Goal: Transaction & Acquisition: Obtain resource

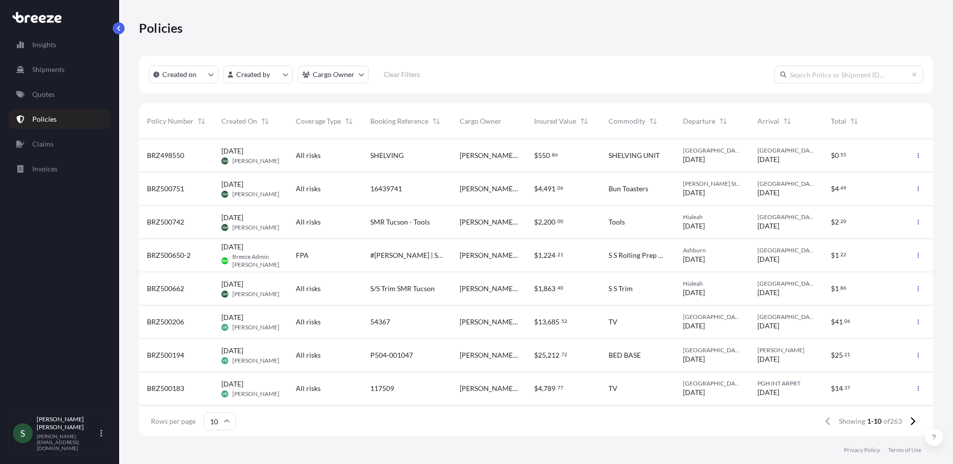
scroll to position [295, 787]
click at [51, 99] on link "Quotes" at bounding box center [59, 94] width 102 height 20
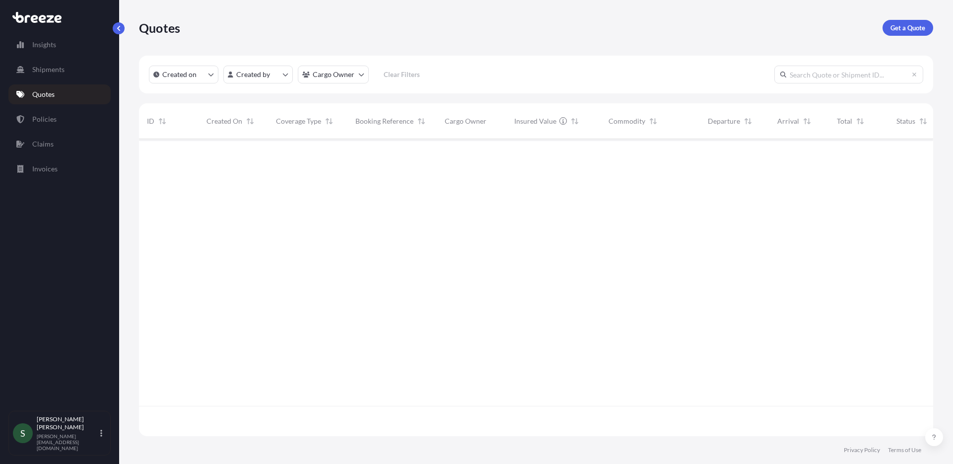
scroll to position [295, 787]
click at [903, 26] on p "Get a Quote" at bounding box center [908, 28] width 35 height 10
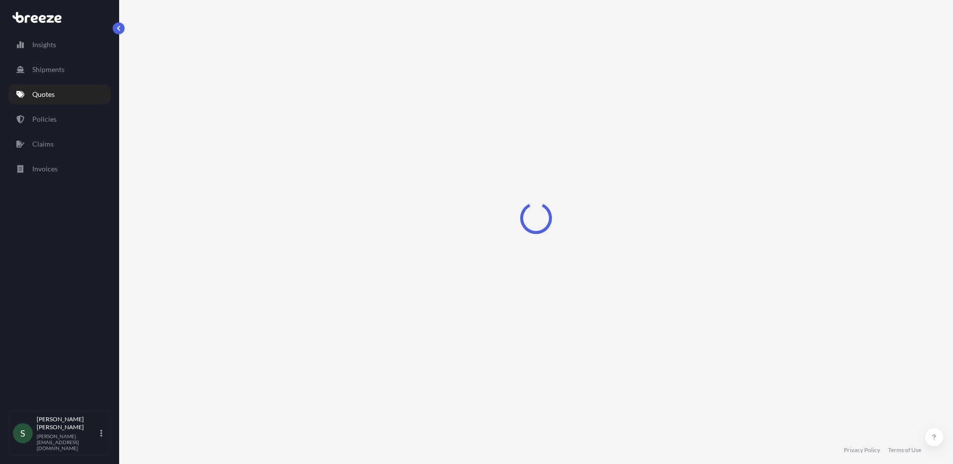
select select "Sea"
select select "1"
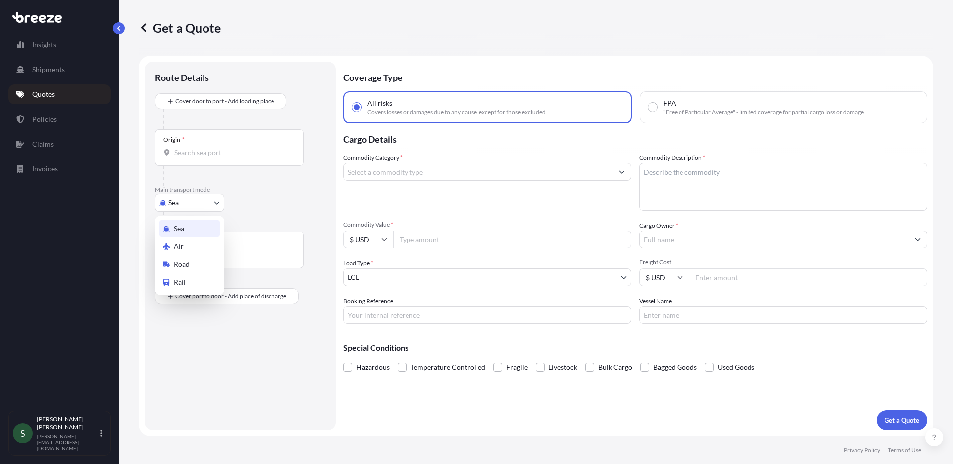
click at [207, 204] on body "Insights Shipments Quotes Policies Claims Invoices S [PERSON_NAME] [PERSON_NAME…" at bounding box center [476, 232] width 953 height 464
click at [204, 259] on div "Road" at bounding box center [190, 264] width 62 height 18
select select "Road"
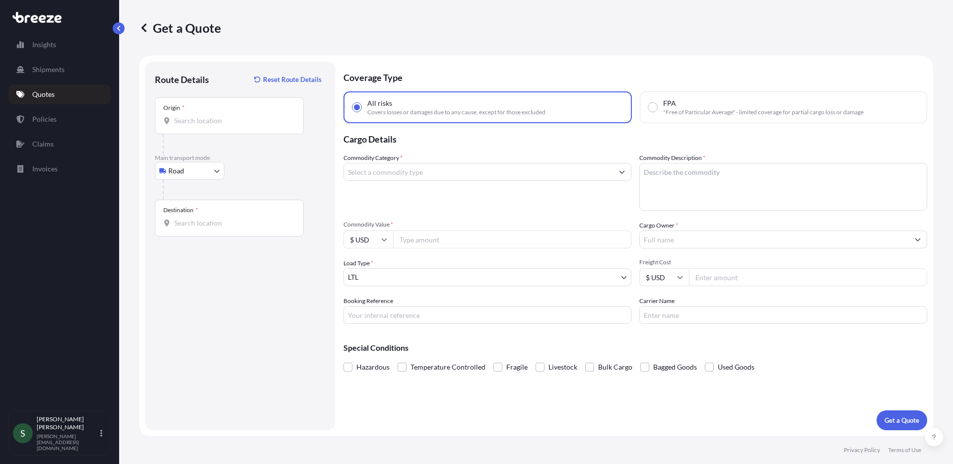
click at [228, 126] on div "Origin *" at bounding box center [229, 115] width 149 height 37
click at [228, 126] on input "Origin *" at bounding box center [232, 121] width 117 height 10
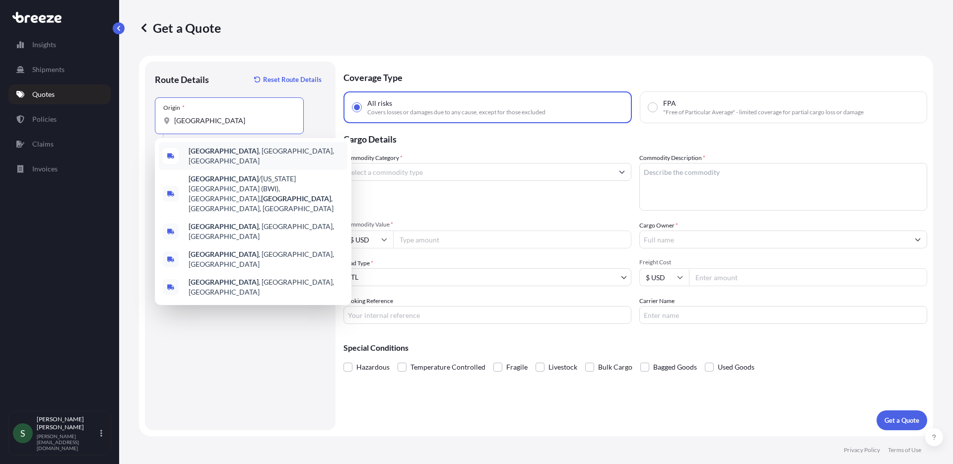
click at [237, 154] on span "[GEOGRAPHIC_DATA] , [GEOGRAPHIC_DATA], [GEOGRAPHIC_DATA]" at bounding box center [266, 156] width 155 height 20
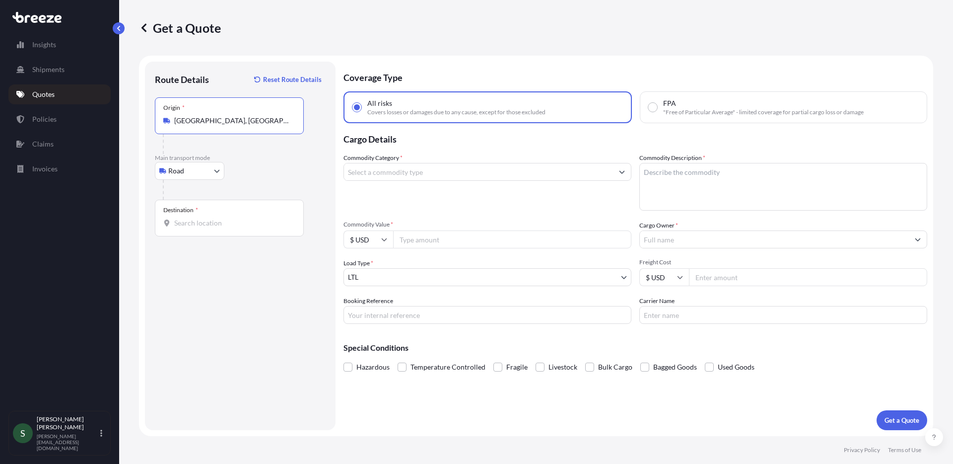
type input "[GEOGRAPHIC_DATA], [GEOGRAPHIC_DATA], [GEOGRAPHIC_DATA]"
click at [208, 226] on input "Destination *" at bounding box center [232, 223] width 117 height 10
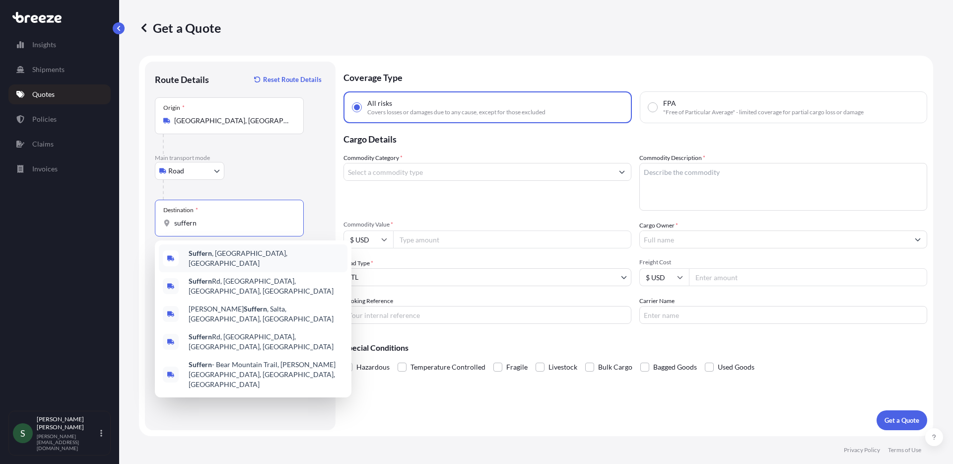
click at [272, 256] on div "Suffern , [GEOGRAPHIC_DATA], [GEOGRAPHIC_DATA]" at bounding box center [253, 258] width 189 height 28
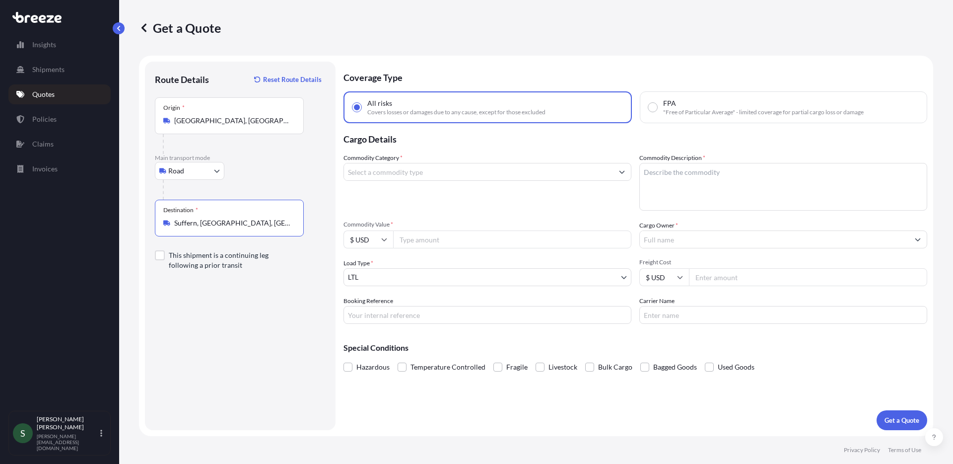
type input "Suffern, [GEOGRAPHIC_DATA], [GEOGRAPHIC_DATA]"
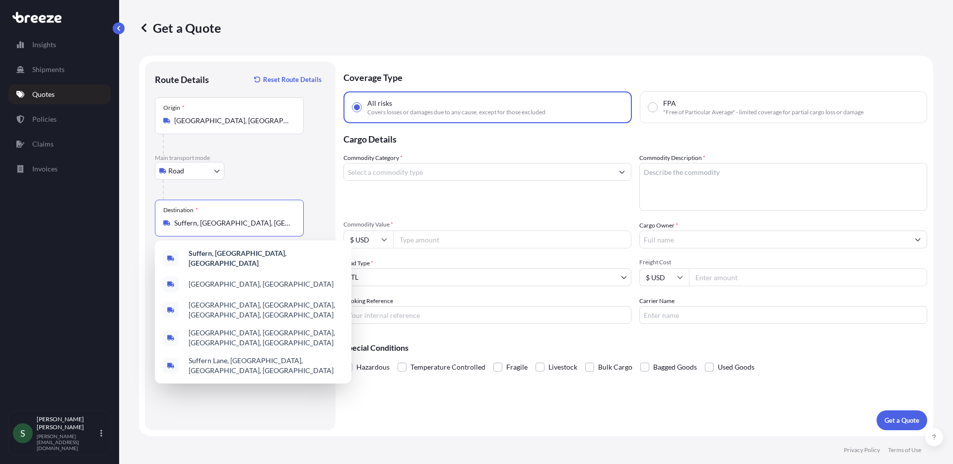
click at [397, 170] on input "Commodity Category *" at bounding box center [478, 172] width 269 height 18
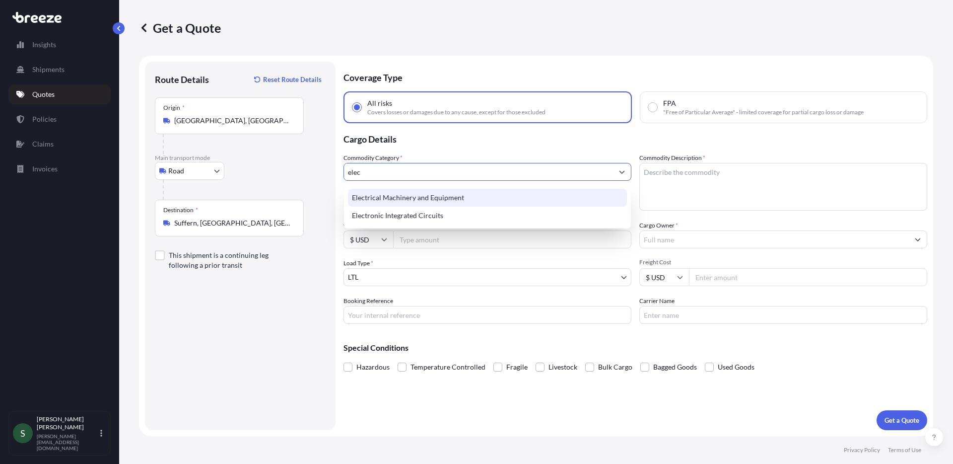
click at [384, 199] on div "Electrical Machinery and Equipment" at bounding box center [487, 198] width 279 height 18
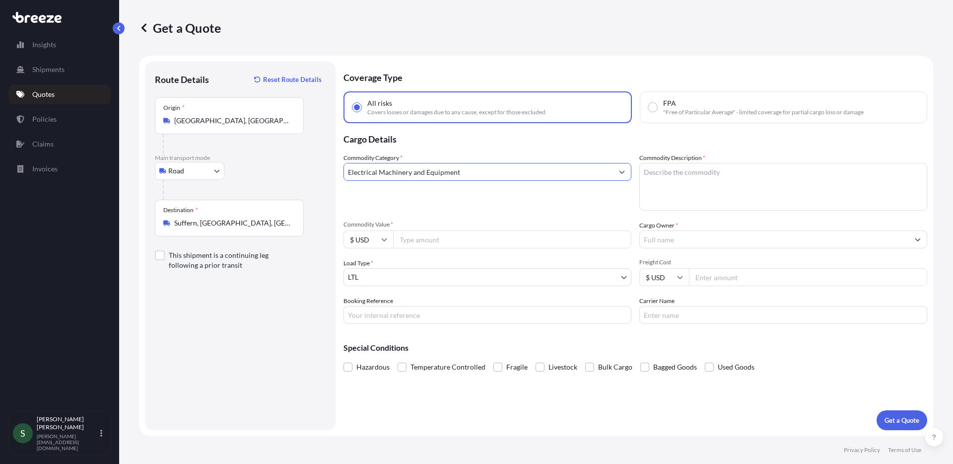
type input "Electrical Machinery and Equipment"
click at [742, 188] on textarea "Commodity Description *" at bounding box center [783, 187] width 288 height 48
type textarea "Washer/Dryer"
click at [506, 233] on input "Commodity Value *" at bounding box center [512, 239] width 238 height 18
type input "3918"
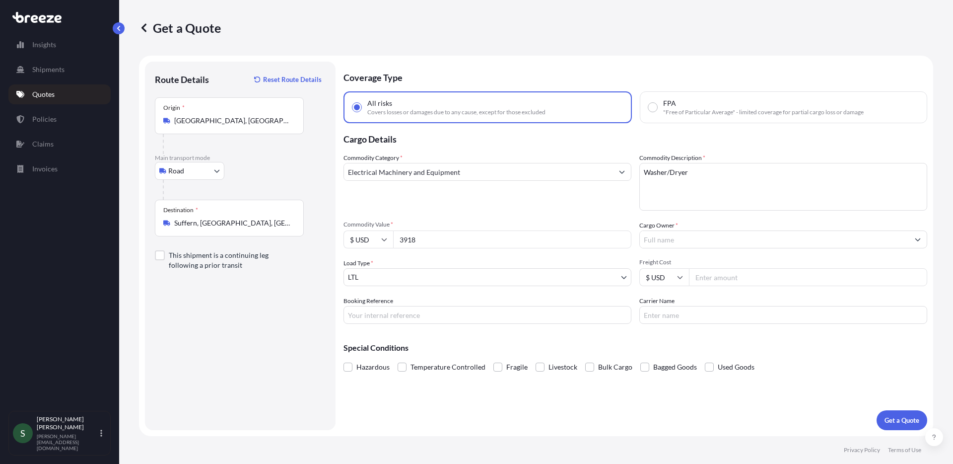
click at [706, 239] on input "Cargo Owner *" at bounding box center [774, 239] width 269 height 18
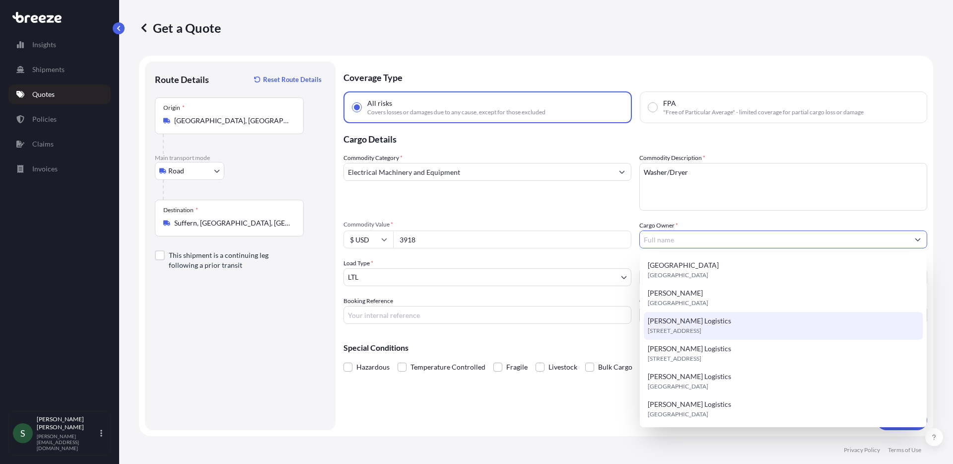
click at [712, 319] on div "[PERSON_NAME] Logistics [STREET_ADDRESS]" at bounding box center [783, 326] width 279 height 28
type input "[PERSON_NAME] Logistics"
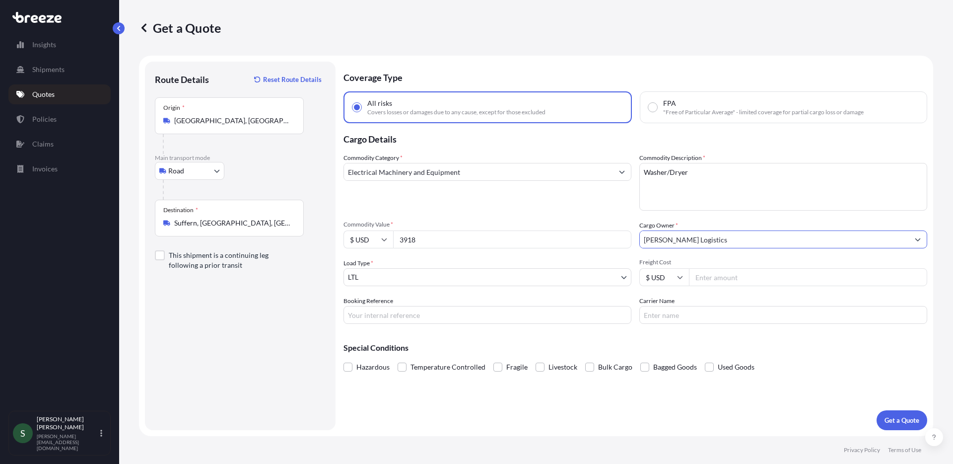
click at [754, 279] on input "Freight Cost" at bounding box center [808, 277] width 238 height 18
type input "325.09"
click at [529, 312] on input "Booking Reference" at bounding box center [488, 315] width 288 height 18
click at [463, 319] on input "Booking Reference" at bounding box center [488, 315] width 288 height 18
type input "80425"
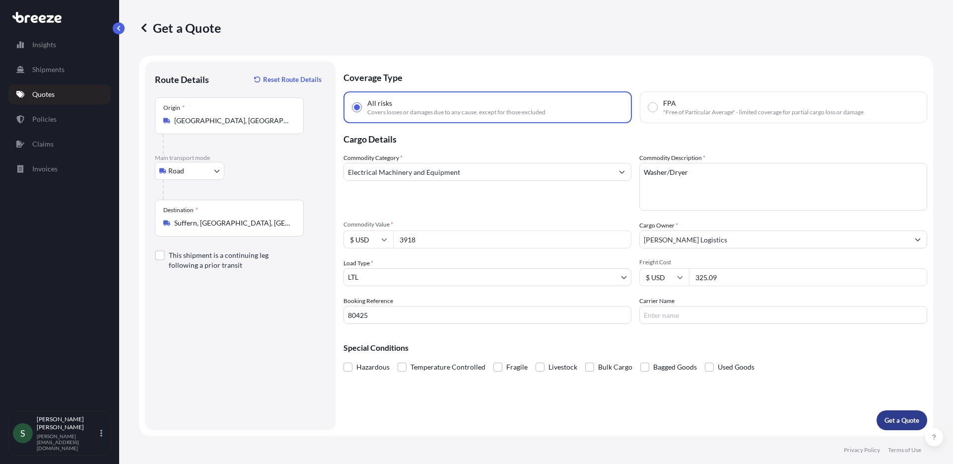
click at [889, 425] on button "Get a Quote" at bounding box center [902, 420] width 51 height 20
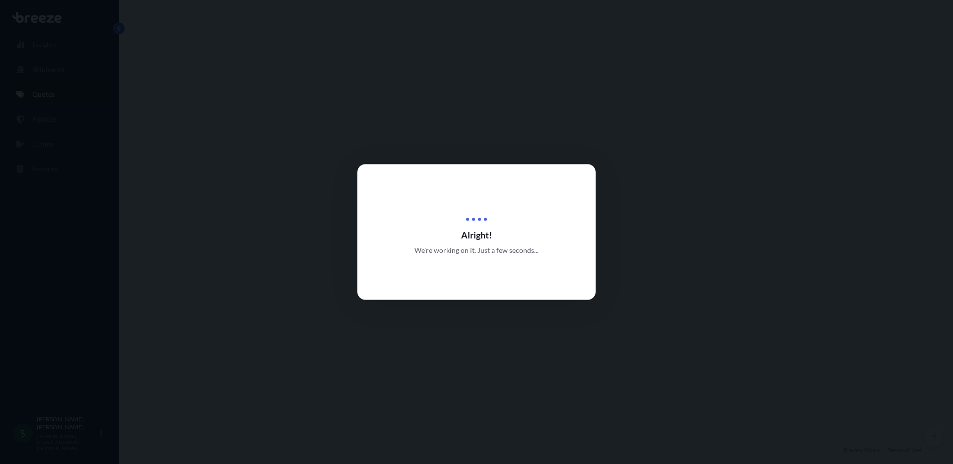
select select "Road"
select select "1"
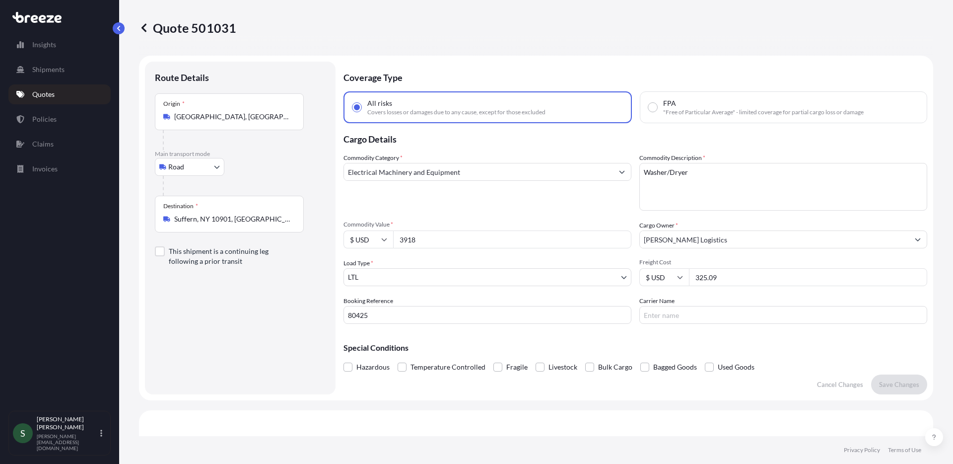
click at [65, 93] on link "Quotes" at bounding box center [59, 94] width 102 height 20
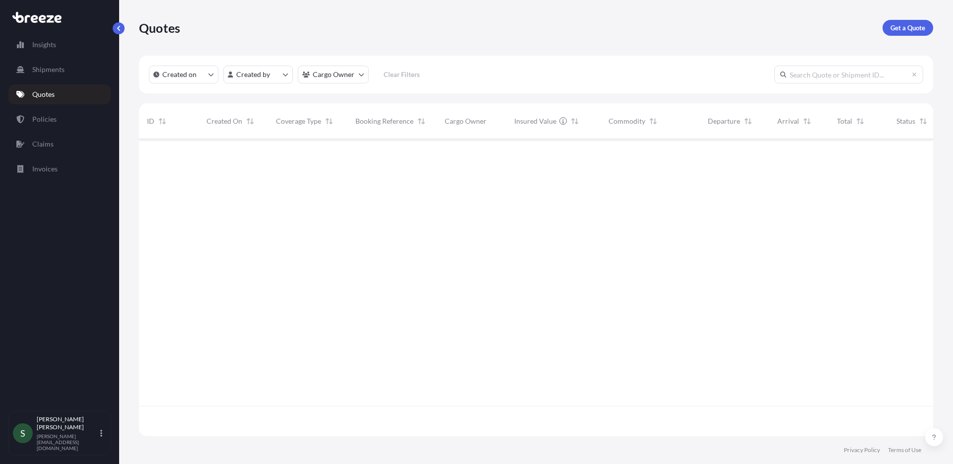
scroll to position [295, 787]
click at [919, 19] on div "Quotes Get a Quote" at bounding box center [536, 28] width 794 height 56
click at [916, 23] on p "Get a Quote" at bounding box center [908, 28] width 35 height 10
select select "Sea"
select select "1"
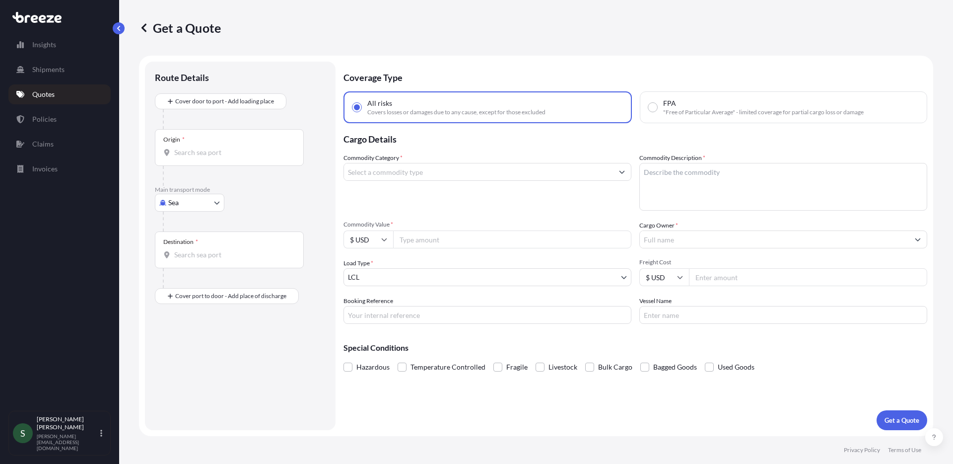
click at [191, 195] on body "Insights Shipments Quotes Policies Claims Invoices S [PERSON_NAME] [PERSON_NAME…" at bounding box center [476, 232] width 953 height 464
click at [198, 258] on div "Road" at bounding box center [190, 264] width 62 height 18
select select "Road"
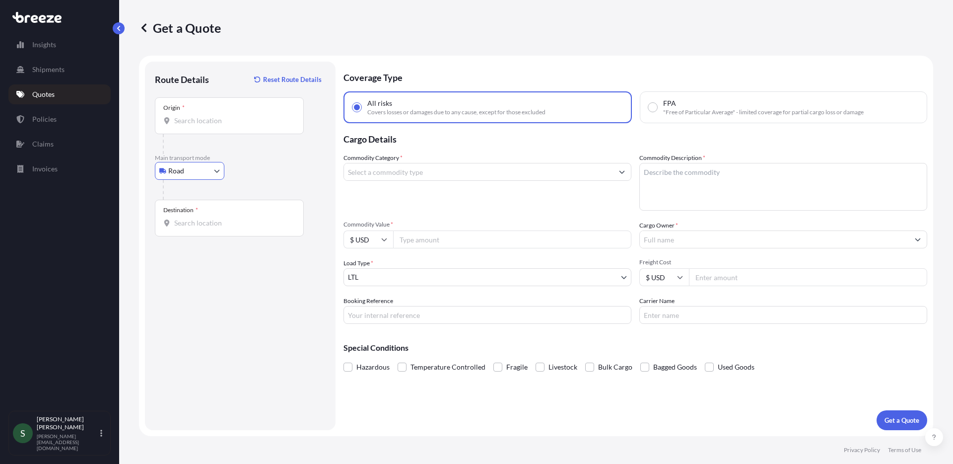
click at [194, 119] on input "Origin *" at bounding box center [232, 121] width 117 height 10
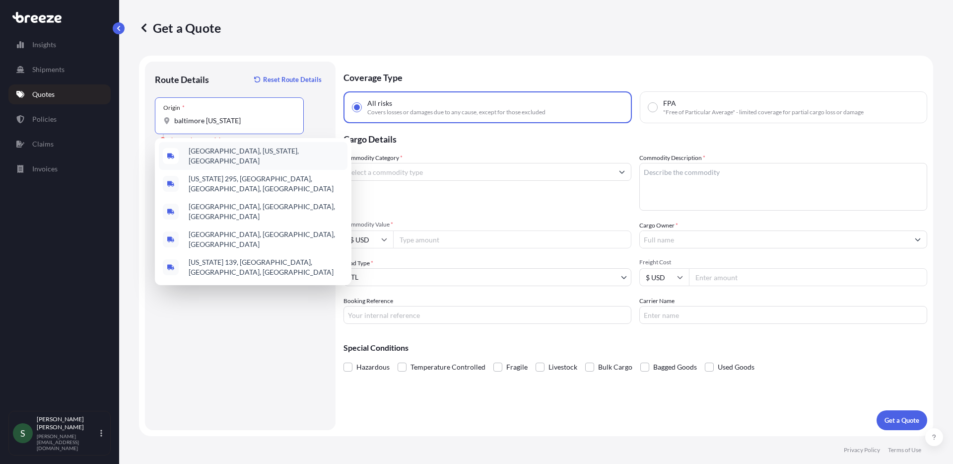
click at [236, 160] on div "[GEOGRAPHIC_DATA], [US_STATE], [GEOGRAPHIC_DATA]" at bounding box center [253, 156] width 189 height 28
type input "[GEOGRAPHIC_DATA], [US_STATE], [GEOGRAPHIC_DATA]"
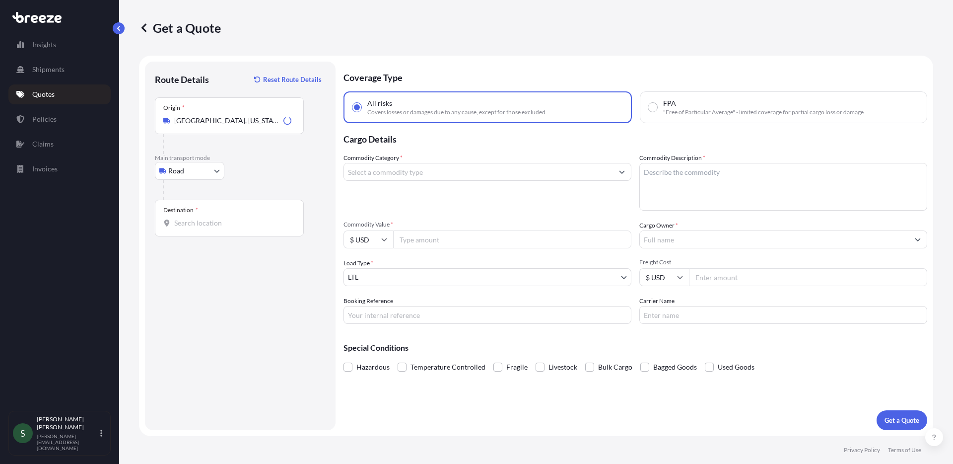
click at [232, 228] on div "Destination *" at bounding box center [229, 218] width 149 height 37
click at [232, 228] on input "Destination *" at bounding box center [232, 223] width 117 height 10
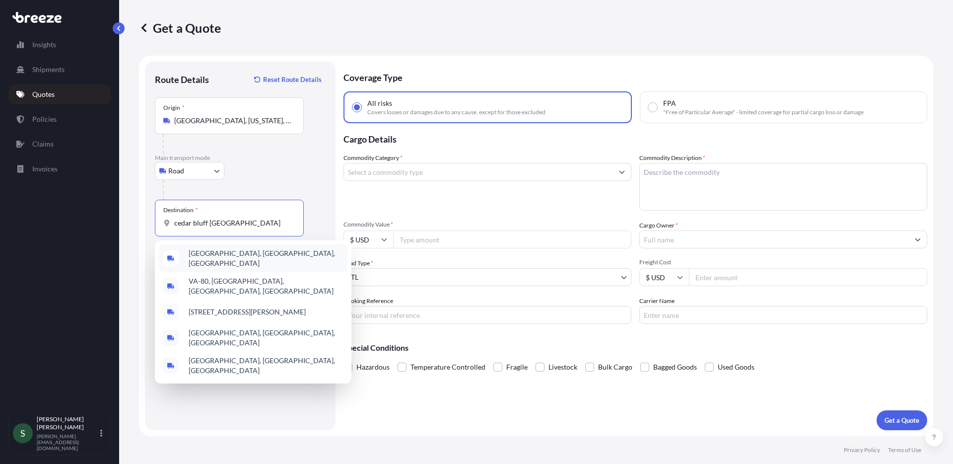
click at [242, 252] on span "[GEOGRAPHIC_DATA], [GEOGRAPHIC_DATA], [GEOGRAPHIC_DATA]" at bounding box center [266, 258] width 155 height 20
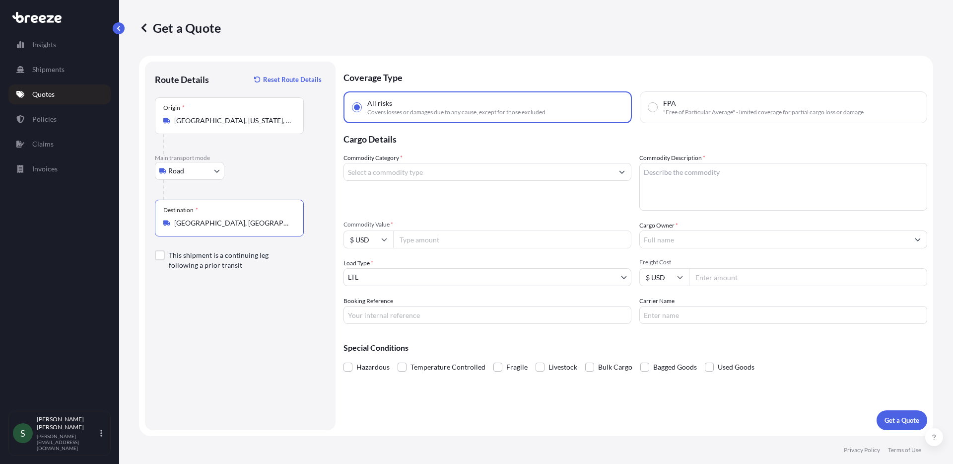
type input "[GEOGRAPHIC_DATA], [GEOGRAPHIC_DATA], [GEOGRAPHIC_DATA]"
click at [398, 163] on div at bounding box center [488, 172] width 288 height 18
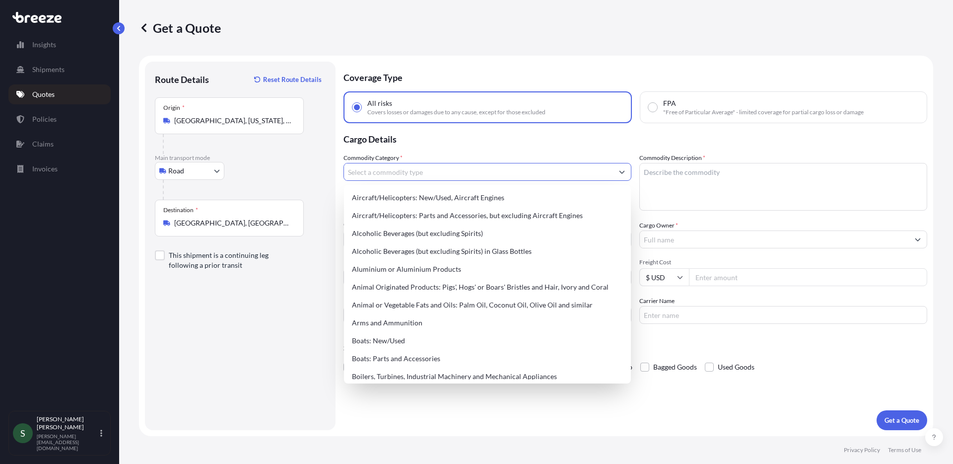
click at [405, 171] on input "Commodity Category *" at bounding box center [478, 172] width 269 height 18
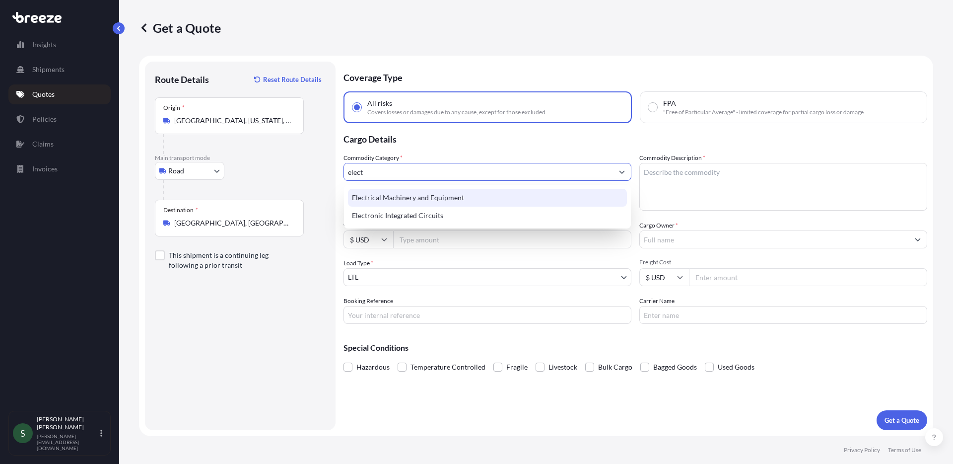
click at [464, 201] on div "Electrical Machinery and Equipment" at bounding box center [487, 198] width 279 height 18
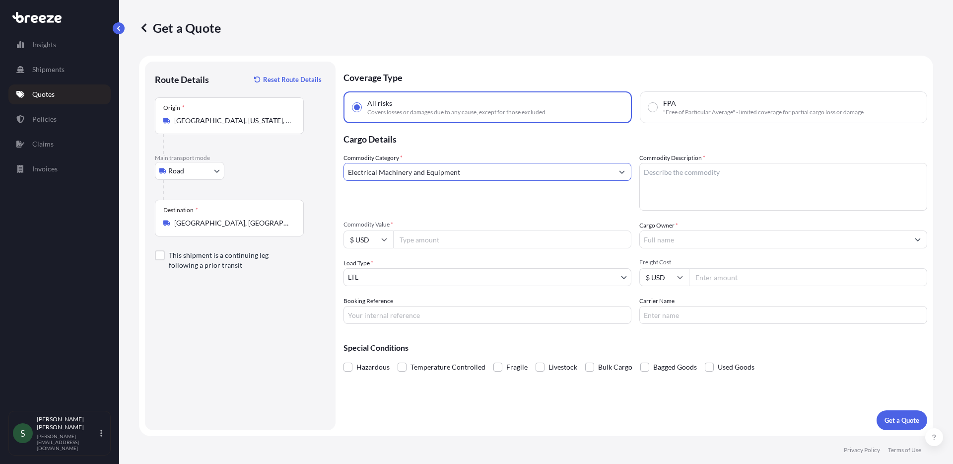
type input "Electrical Machinery and Equipment"
click at [674, 176] on textarea "Commodity Description *" at bounding box center [783, 187] width 288 height 48
type textarea "Washer/Dryer"
click at [437, 244] on input "Commodity Value *" at bounding box center [512, 239] width 238 height 18
click at [423, 239] on input "Commodity Value *" at bounding box center [512, 239] width 238 height 18
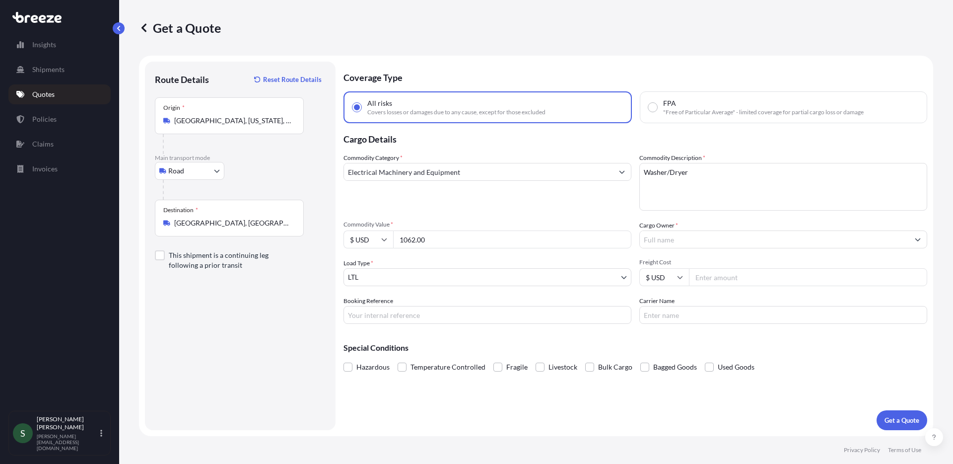
type input "1062.00"
click at [684, 222] on div "Cargo Owner *" at bounding box center [783, 234] width 288 height 28
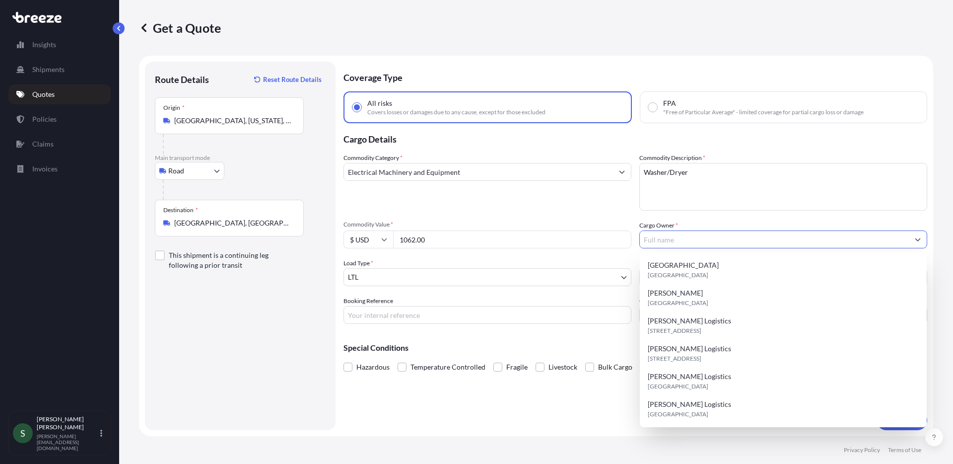
click at [690, 235] on input "Cargo Owner *" at bounding box center [774, 239] width 269 height 18
click at [737, 319] on div "[PERSON_NAME] Logistics [STREET_ADDRESS]" at bounding box center [783, 326] width 279 height 28
type input "[PERSON_NAME] Logistics"
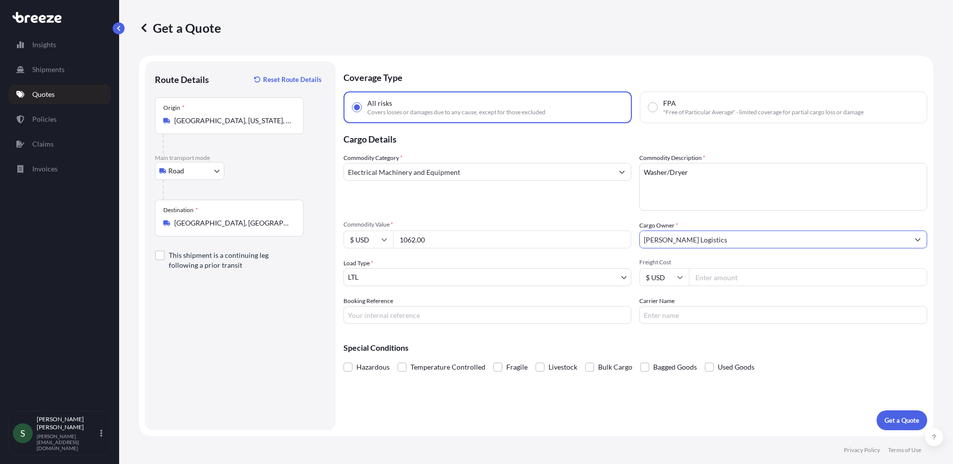
click at [755, 278] on input "Freight Cost" at bounding box center [808, 277] width 238 height 18
click at [750, 271] on input "Freight Cost" at bounding box center [808, 277] width 238 height 18
type input "299.62"
click at [446, 317] on input "Booking Reference" at bounding box center [488, 315] width 288 height 18
type input "05100977"
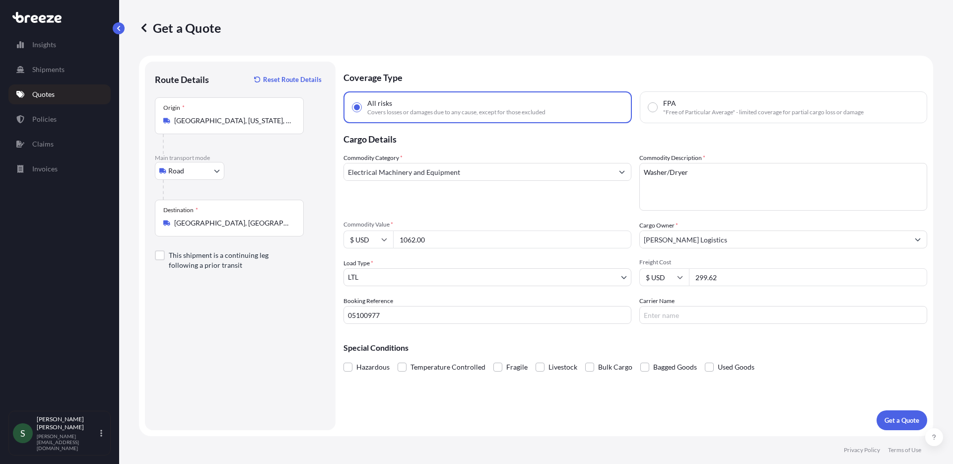
click at [819, 357] on div "Special Conditions Hazardous Temperature Controlled Fragile Livestock Bulk Carg…" at bounding box center [636, 353] width 584 height 43
click at [892, 417] on p "Get a Quote" at bounding box center [902, 420] width 35 height 10
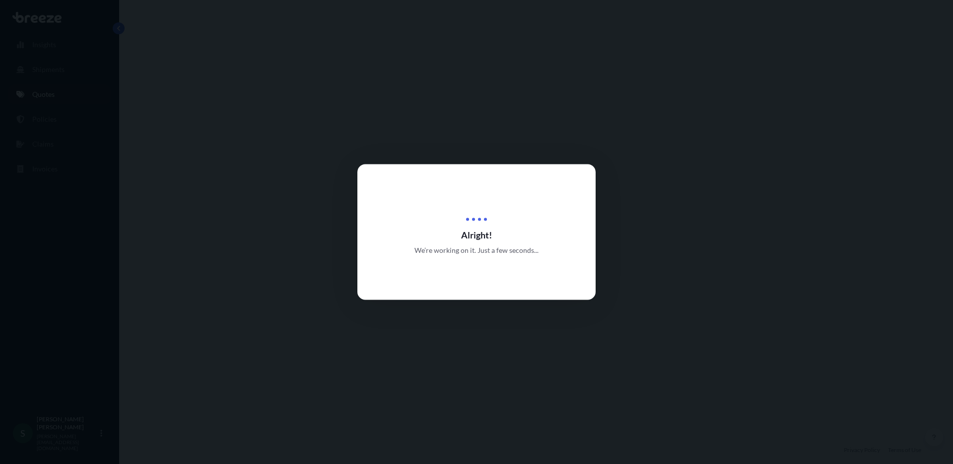
select select "Road"
select select "1"
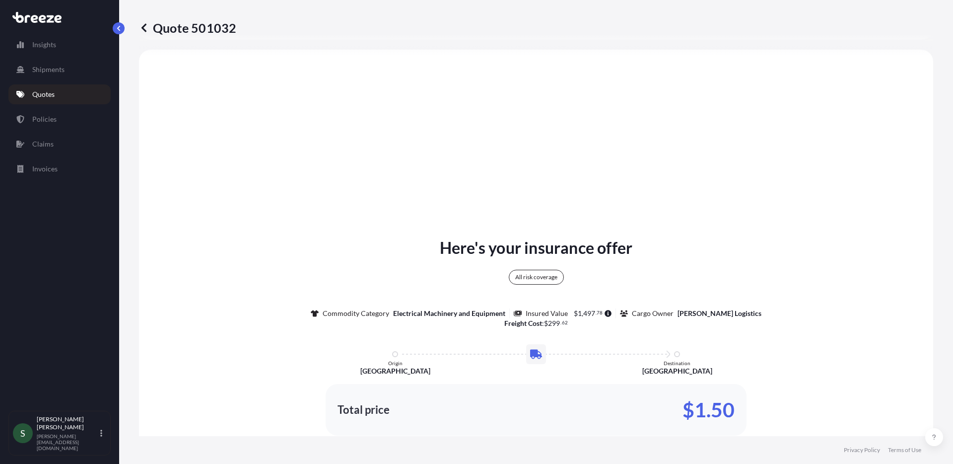
scroll to position [358, 0]
click at [70, 92] on link "Quotes" at bounding box center [59, 94] width 102 height 20
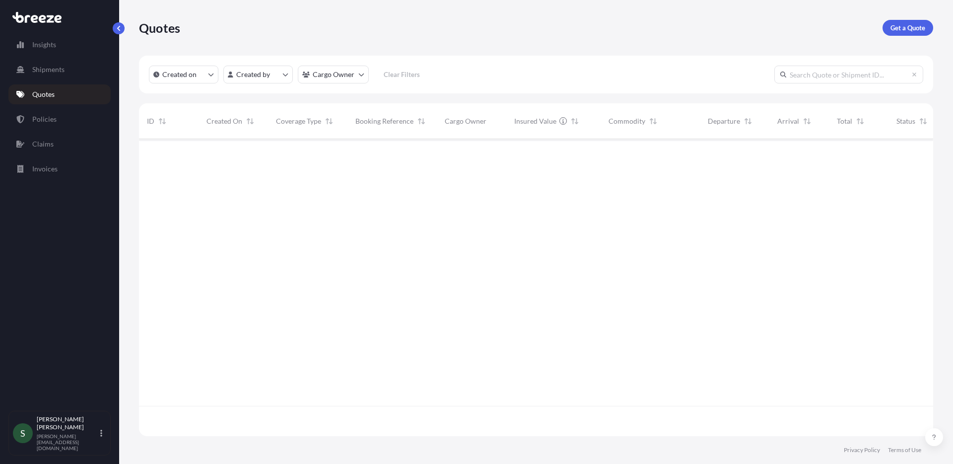
scroll to position [295, 787]
click at [893, 29] on p "Get a Quote" at bounding box center [908, 28] width 35 height 10
select select "Sea"
select select "1"
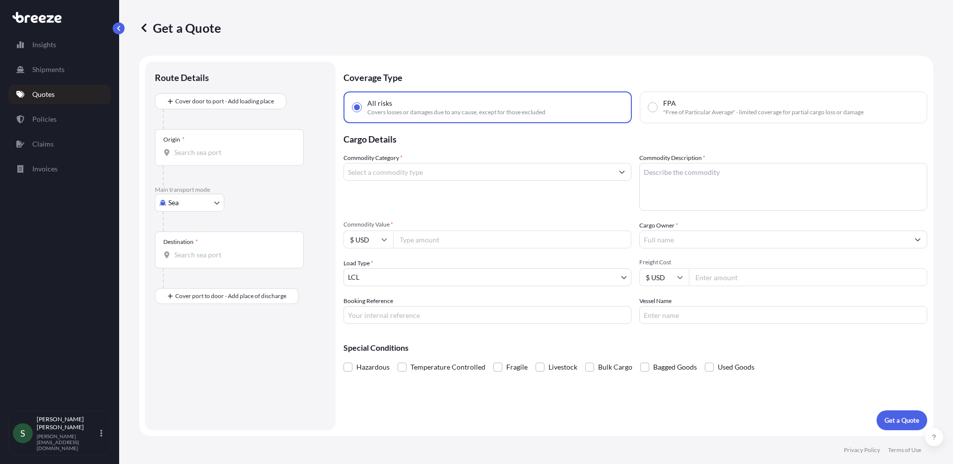
click at [194, 204] on body "Insights Shipments Quotes Policies Claims Invoices S [PERSON_NAME] [PERSON_NAME…" at bounding box center [476, 232] width 953 height 464
click at [201, 260] on div "Road" at bounding box center [190, 264] width 62 height 18
select select "Road"
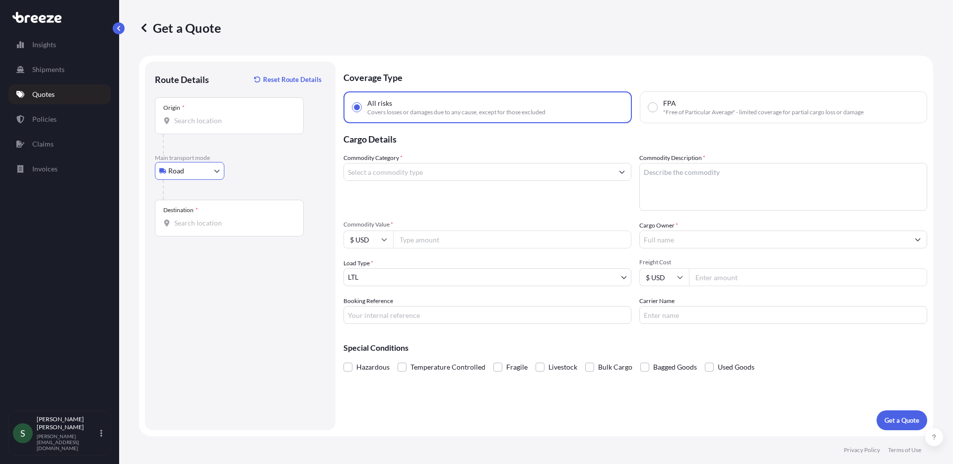
click at [225, 121] on input "Origin *" at bounding box center [232, 121] width 117 height 10
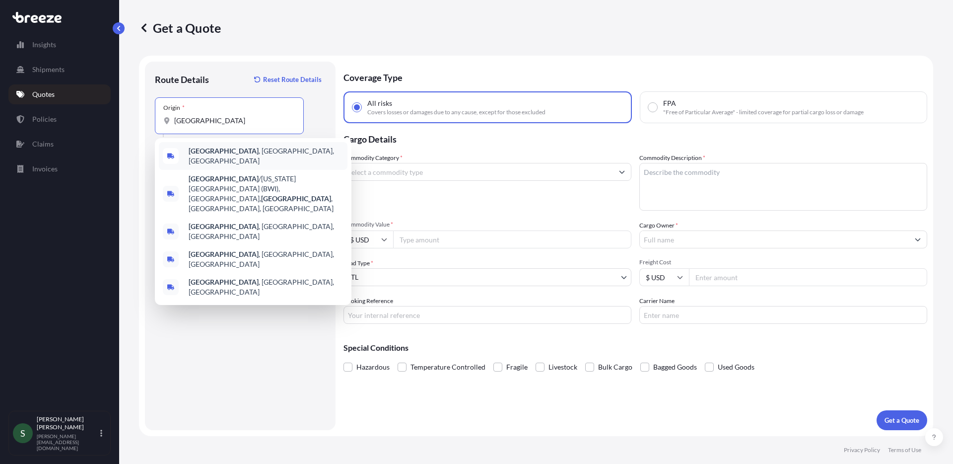
click at [232, 153] on span "[GEOGRAPHIC_DATA] , [GEOGRAPHIC_DATA], [GEOGRAPHIC_DATA]" at bounding box center [266, 156] width 155 height 20
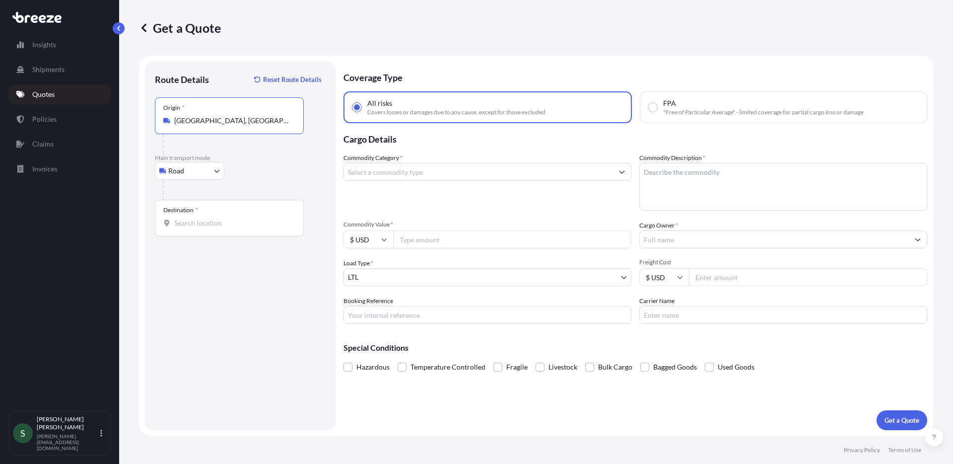
type input "[GEOGRAPHIC_DATA], [GEOGRAPHIC_DATA], [GEOGRAPHIC_DATA]"
click at [196, 230] on div "Destination *" at bounding box center [229, 218] width 149 height 37
click at [196, 228] on input "Destination *" at bounding box center [232, 223] width 117 height 10
click at [201, 226] on input "Destination *" at bounding box center [232, 223] width 117 height 10
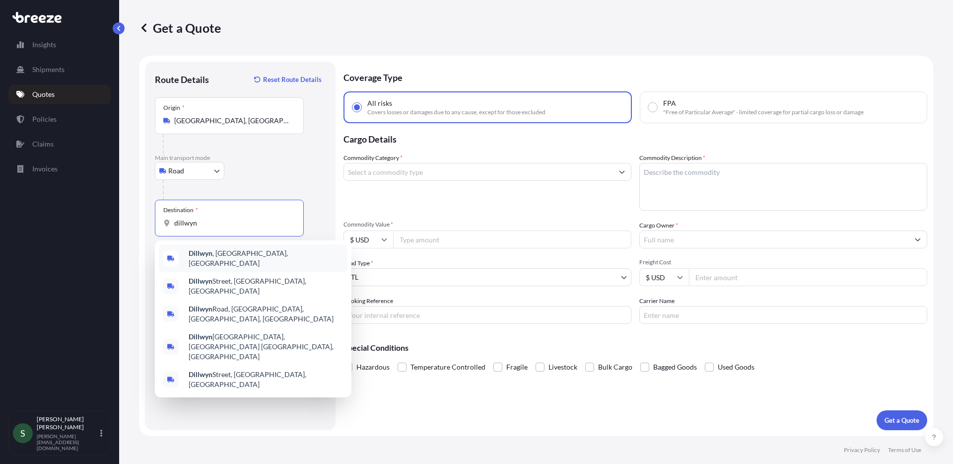
click at [248, 260] on div "Dillwyn , [GEOGRAPHIC_DATA], [GEOGRAPHIC_DATA]" at bounding box center [253, 258] width 189 height 28
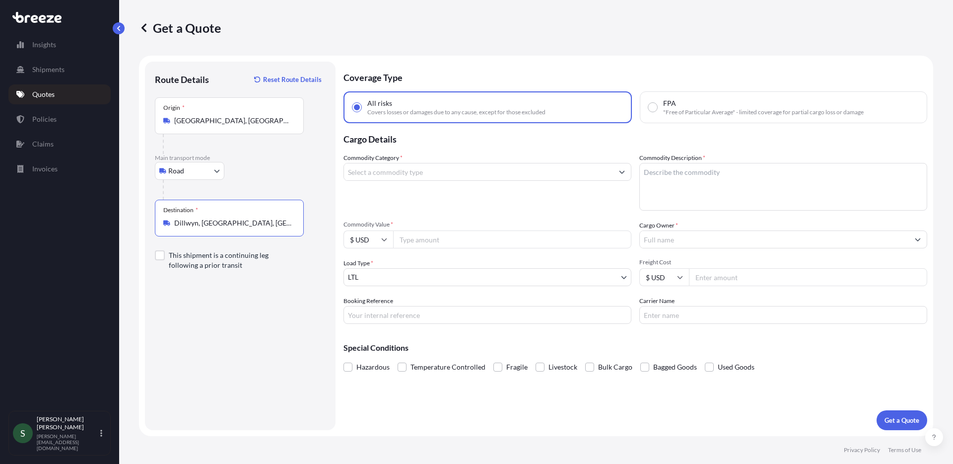
type input "Dillwyn, [GEOGRAPHIC_DATA], [GEOGRAPHIC_DATA]"
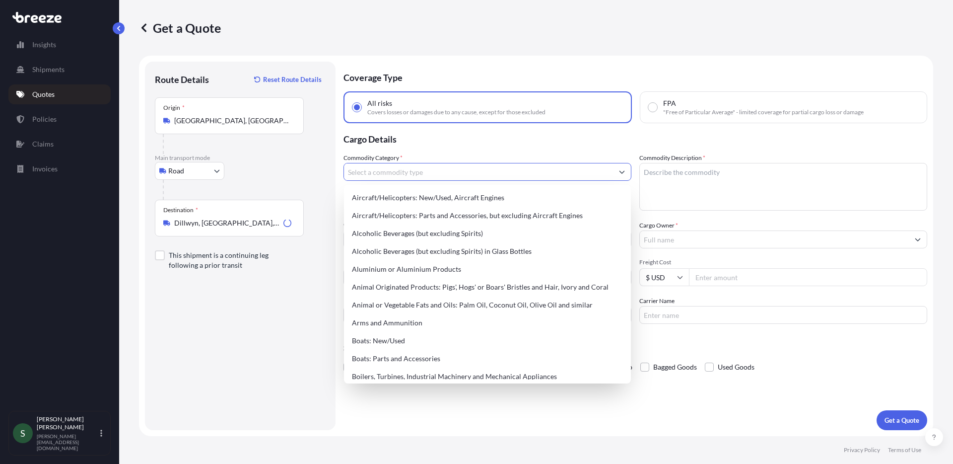
click at [421, 173] on input "Commodity Category *" at bounding box center [478, 172] width 269 height 18
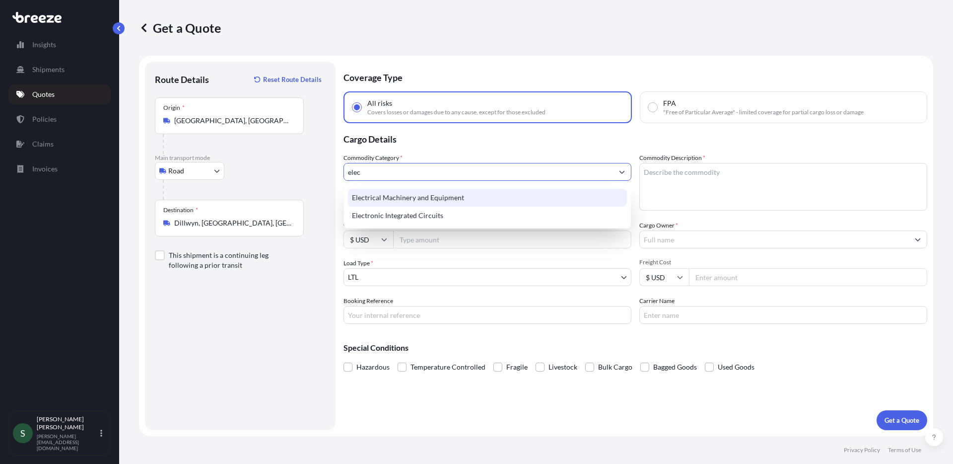
click at [430, 196] on div "Electrical Machinery and Equipment" at bounding box center [487, 198] width 279 height 18
type input "Electrical Machinery and Equipment"
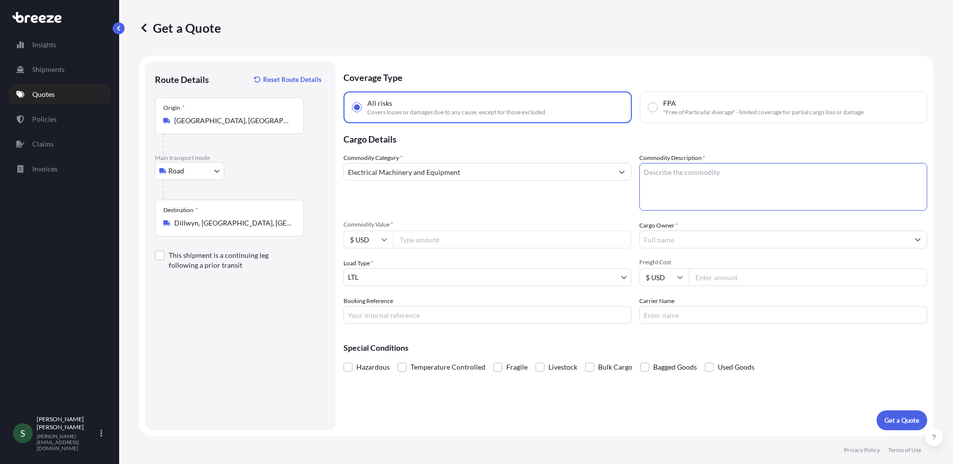
click at [706, 179] on textarea "Commodity Description *" at bounding box center [783, 187] width 288 height 48
type textarea "Washer/Dryer"
click at [465, 247] on input "Commodity Value *" at bounding box center [512, 239] width 238 height 18
type input "21258.00"
click at [723, 238] on input "Cargo Owner *" at bounding box center [774, 239] width 269 height 18
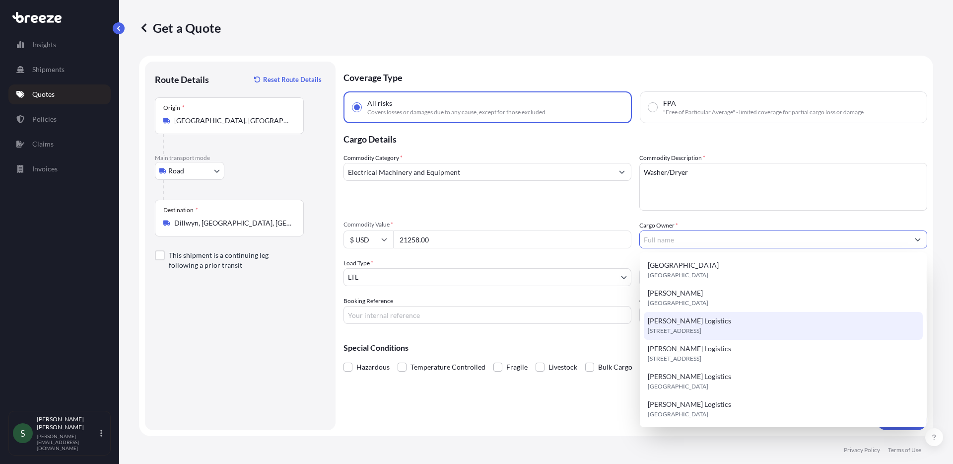
click at [701, 331] on span "[STREET_ADDRESS]" at bounding box center [675, 331] width 54 height 10
type input "[PERSON_NAME] Logistics"
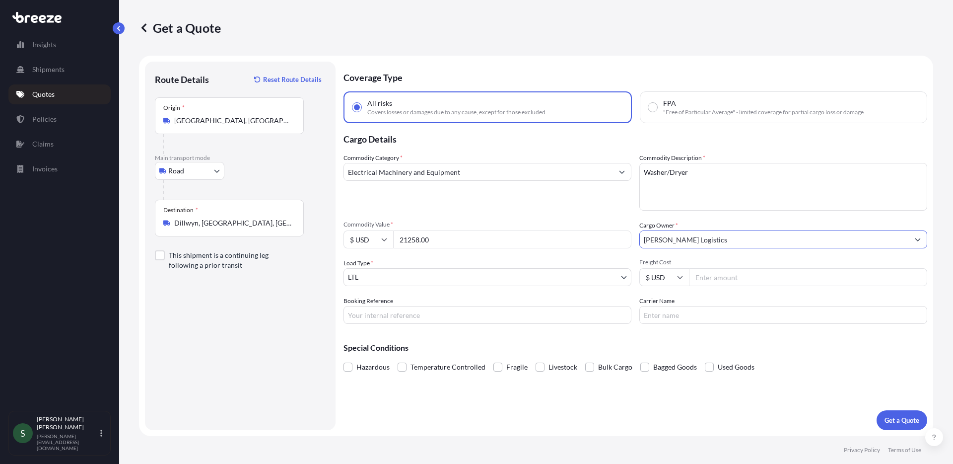
click at [740, 278] on input "Freight Cost" at bounding box center [808, 277] width 238 height 18
click at [777, 273] on input "Freight Cost" at bounding box center [808, 277] width 238 height 18
type input "542.60"
click at [381, 317] on input "Booking Reference" at bounding box center [488, 315] width 288 height 18
click at [377, 309] on input "Booking Reference" at bounding box center [488, 315] width 288 height 18
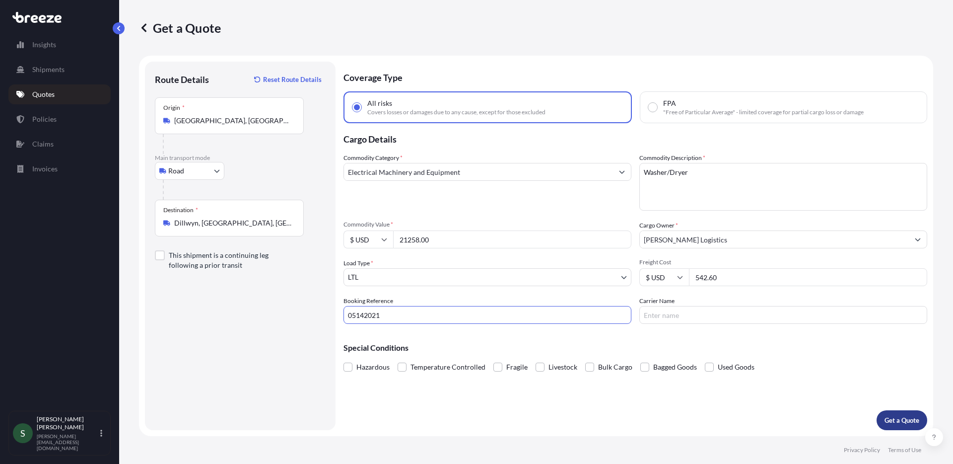
type input "05142021"
click at [891, 417] on p "Get a Quote" at bounding box center [902, 420] width 35 height 10
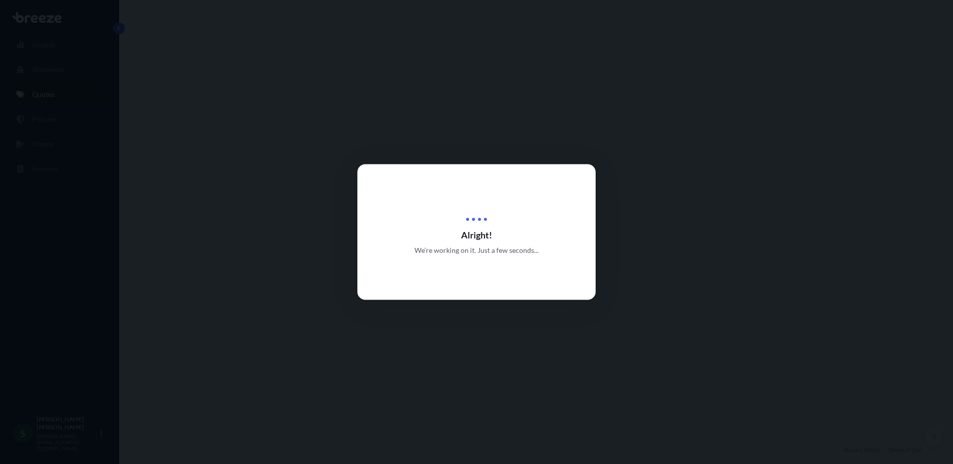
select select "Road"
select select "1"
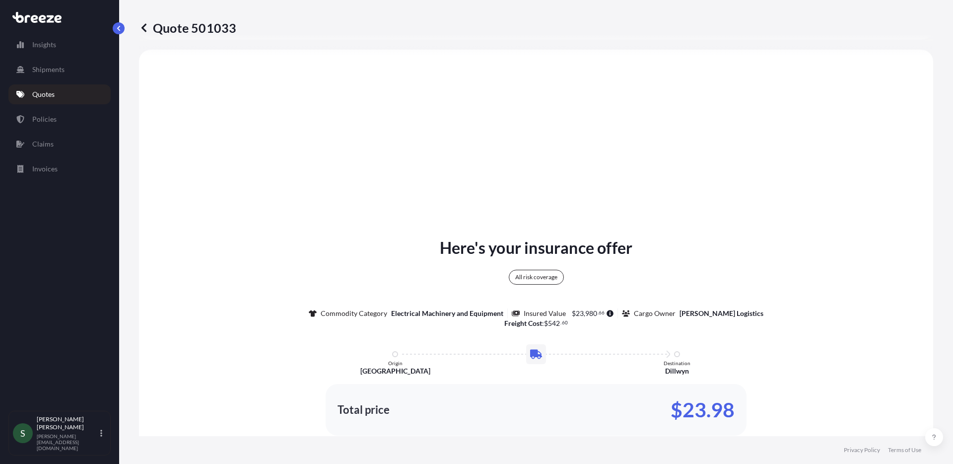
scroll to position [549, 0]
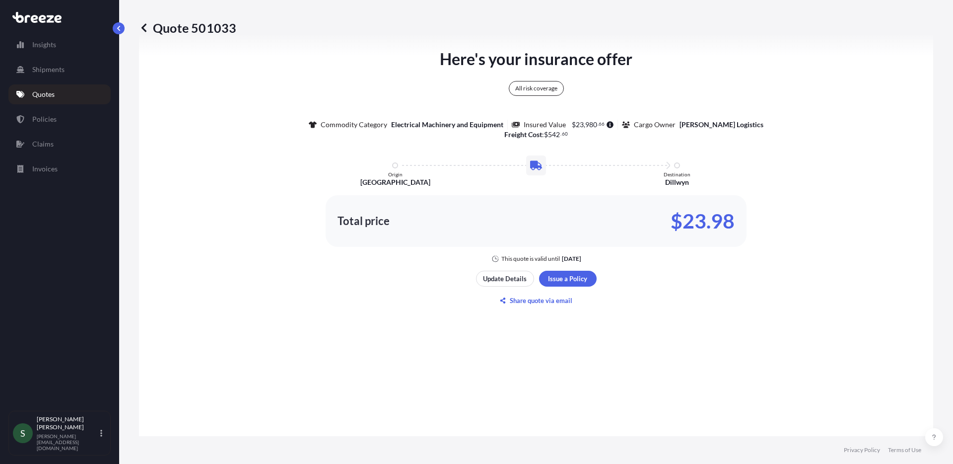
click at [35, 92] on p "Quotes" at bounding box center [43, 94] width 22 height 10
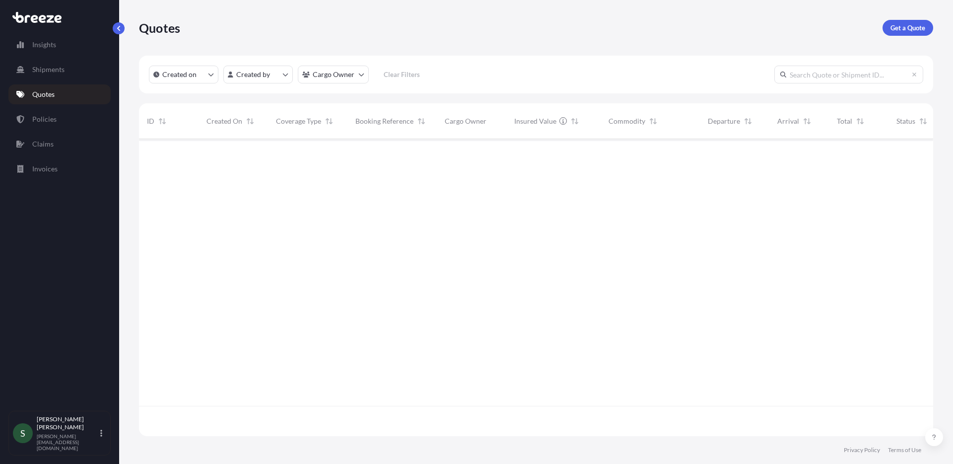
scroll to position [295, 787]
click at [910, 20] on link "Get a Quote" at bounding box center [908, 28] width 51 height 16
select select "Sea"
select select "1"
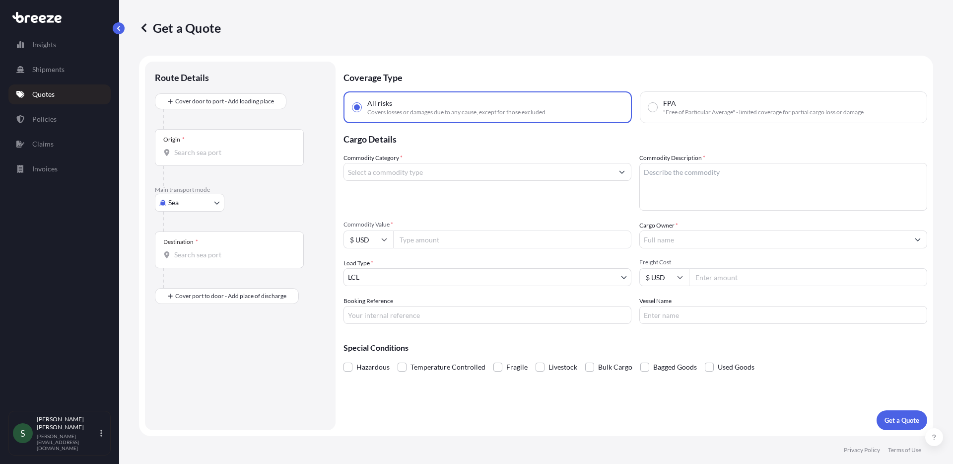
click at [188, 204] on body "Insights Shipments Quotes Policies Claims Invoices S [PERSON_NAME] [PERSON_NAME…" at bounding box center [476, 232] width 953 height 464
click at [189, 267] on div "Road" at bounding box center [190, 264] width 62 height 18
select select "Road"
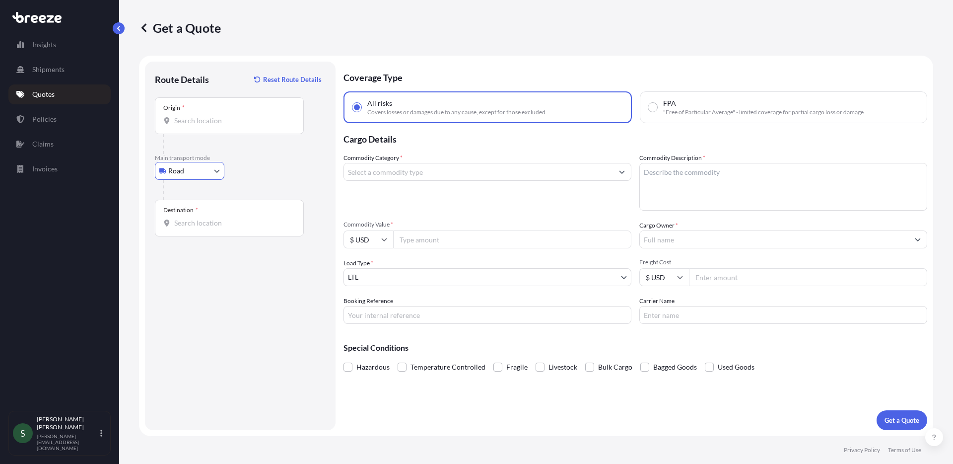
click at [200, 121] on input "Origin *" at bounding box center [232, 121] width 117 height 10
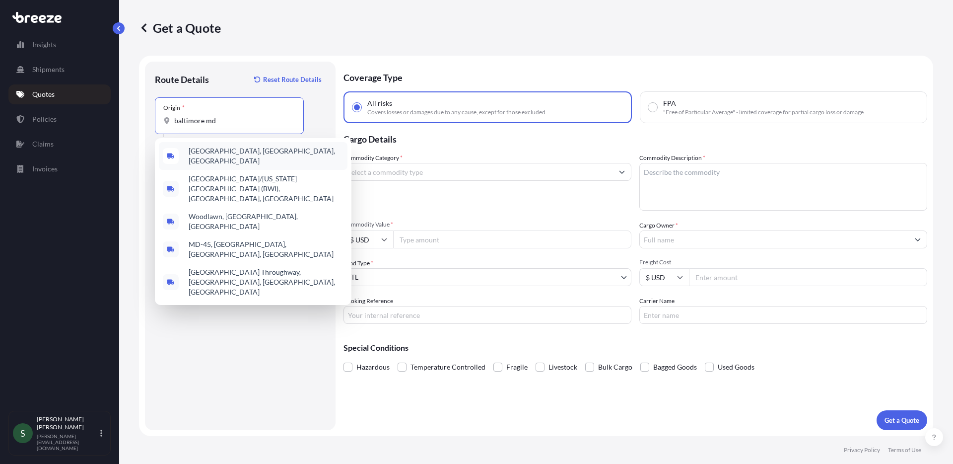
click at [245, 154] on span "[GEOGRAPHIC_DATA], [GEOGRAPHIC_DATA], [GEOGRAPHIC_DATA]" at bounding box center [266, 156] width 155 height 20
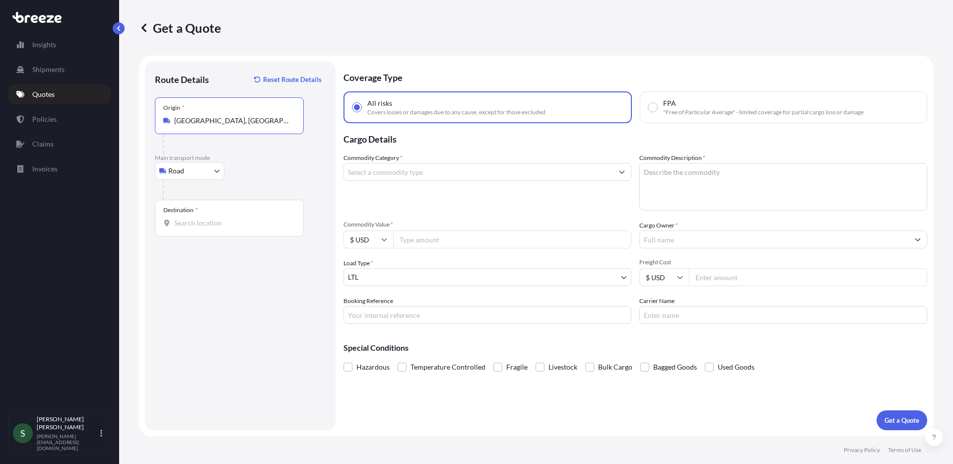
type input "[GEOGRAPHIC_DATA], [GEOGRAPHIC_DATA], [GEOGRAPHIC_DATA]"
click at [214, 223] on input "Destination *" at bounding box center [232, 223] width 117 height 10
drag, startPoint x: 197, startPoint y: 230, endPoint x: 163, endPoint y: 226, distance: 33.4
click at [163, 226] on div "Destination * coff" at bounding box center [229, 218] width 149 height 37
click at [181, 222] on input "coff" at bounding box center [232, 223] width 117 height 10
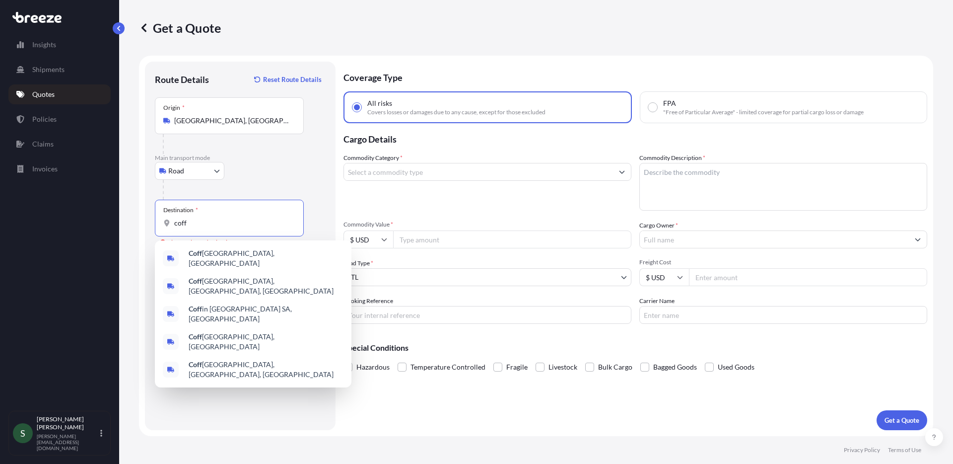
click at [181, 222] on input "coff" at bounding box center [232, 223] width 117 height 10
click at [238, 255] on span "[PERSON_NAME] , [GEOGRAPHIC_DATA], [GEOGRAPHIC_DATA]" at bounding box center [266, 258] width 155 height 20
type input "[PERSON_NAME], [GEOGRAPHIC_DATA], [GEOGRAPHIC_DATA]"
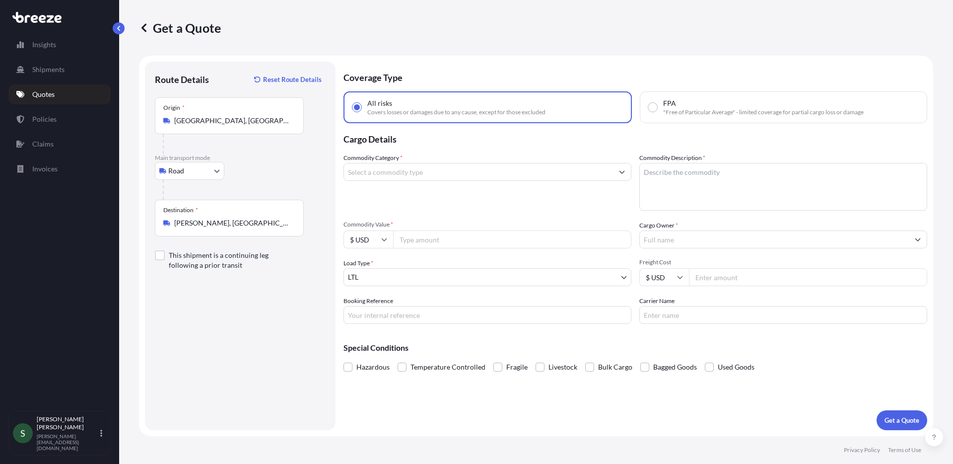
click at [455, 155] on div "Commodity Category *" at bounding box center [488, 182] width 288 height 58
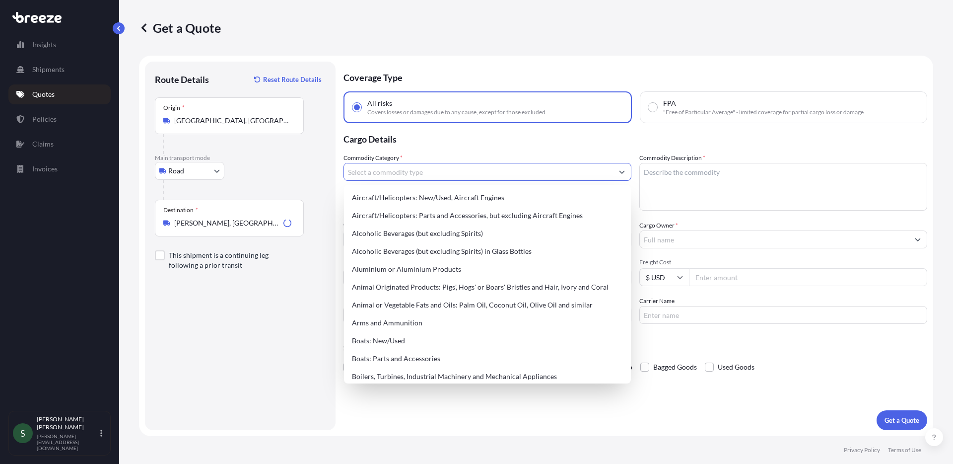
click at [451, 172] on input "Commodity Category *" at bounding box center [478, 172] width 269 height 18
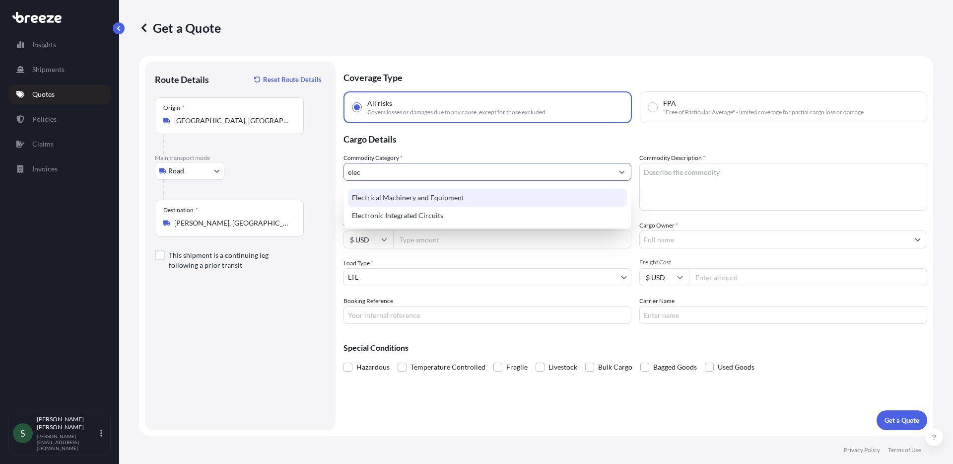
click at [497, 197] on div "Electrical Machinery and Equipment" at bounding box center [487, 198] width 279 height 18
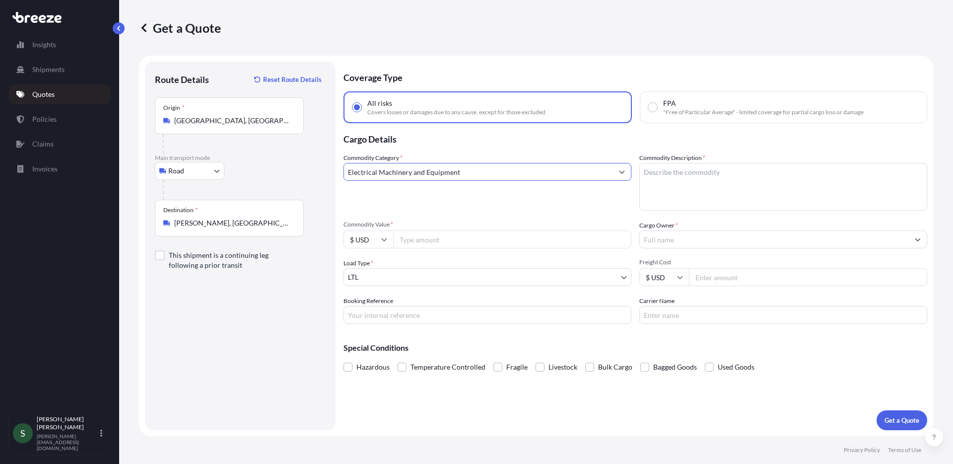
type input "Electrical Machinery and Equipment"
click at [449, 233] on input "Commodity Value *" at bounding box center [512, 239] width 238 height 18
type input "4247"
click at [707, 235] on input "Cargo Owner *" at bounding box center [774, 239] width 269 height 18
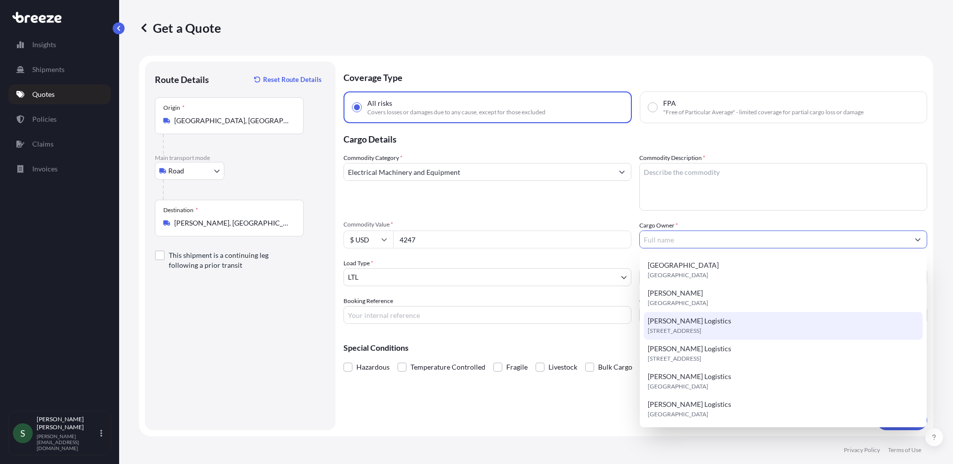
click at [700, 315] on div "[PERSON_NAME] Logistics [STREET_ADDRESS]" at bounding box center [783, 326] width 279 height 28
type input "[PERSON_NAME] Logistics"
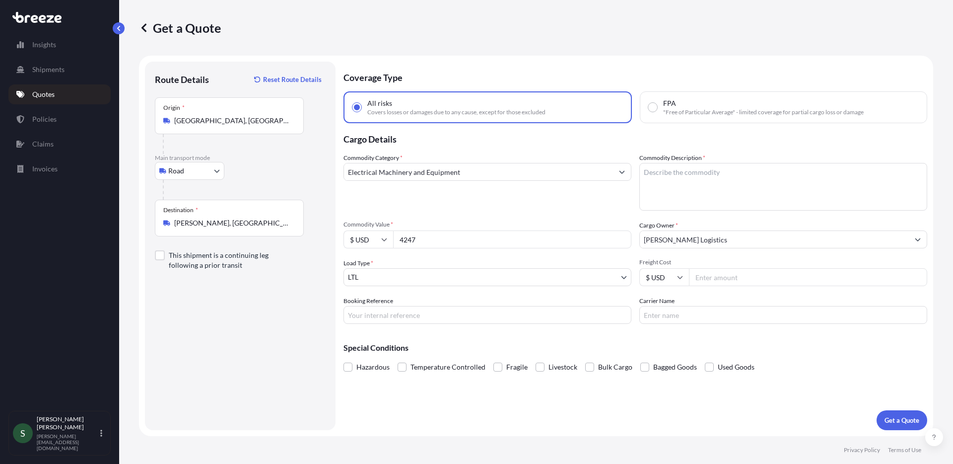
click at [708, 273] on input "Freight Cost" at bounding box center [808, 277] width 238 height 18
click at [728, 279] on input "Freight Cost" at bounding box center [808, 277] width 238 height 18
type input "412.04"
click at [481, 319] on input "Booking Reference" at bounding box center [488, 315] width 288 height 18
click at [396, 313] on input "Booking Reference" at bounding box center [488, 315] width 288 height 18
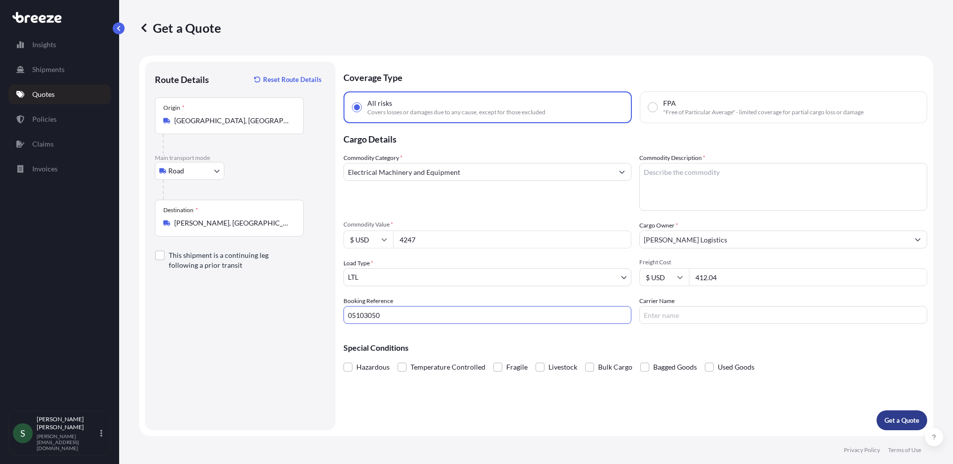
type input "05103050"
click at [890, 417] on p "Get a Quote" at bounding box center [902, 420] width 35 height 10
drag, startPoint x: 654, startPoint y: 157, endPoint x: 665, endPoint y: 168, distance: 15.4
click at [654, 157] on label "Commodity Description *" at bounding box center [672, 158] width 66 height 10
click at [654, 163] on textarea "Commodity Description *" at bounding box center [783, 187] width 288 height 48
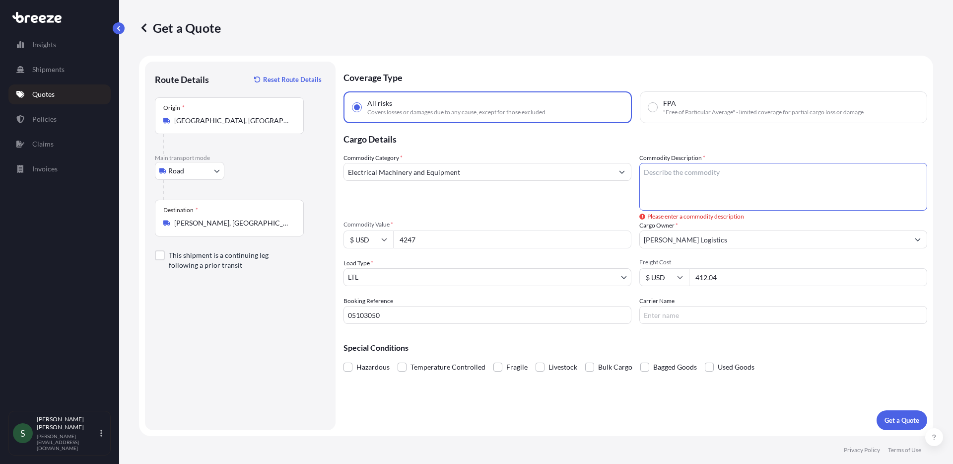
click at [669, 171] on textarea "Commodity Description *" at bounding box center [783, 187] width 288 height 48
type textarea "Washer/Dryer"
click at [893, 424] on p "Get a Quote" at bounding box center [902, 420] width 35 height 10
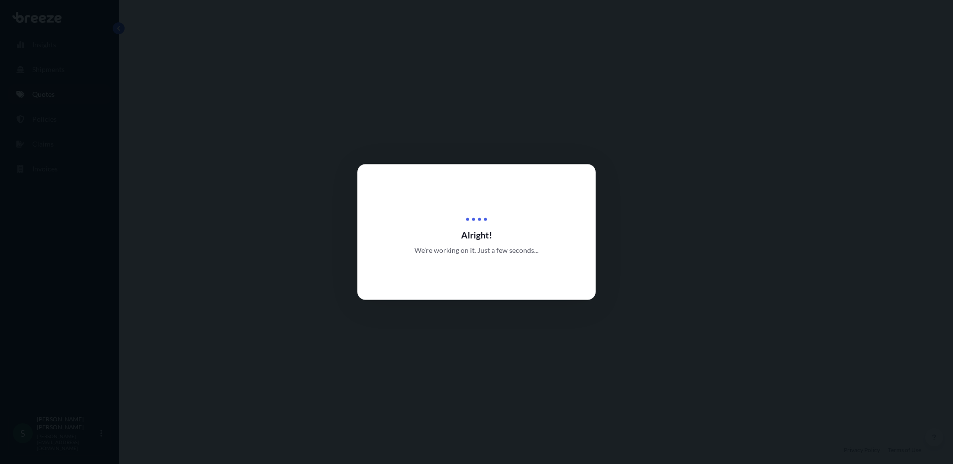
select select "Road"
select select "1"
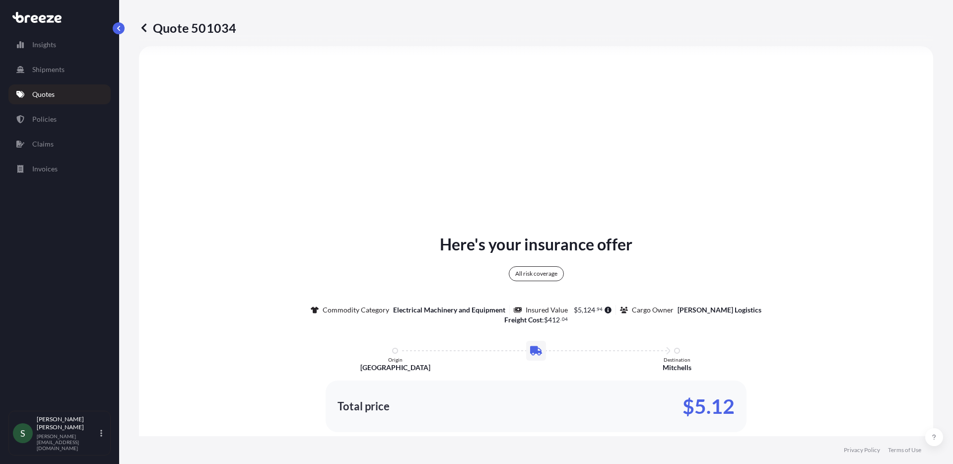
scroll to position [373, 0]
